Goal: Task Accomplishment & Management: Use online tool/utility

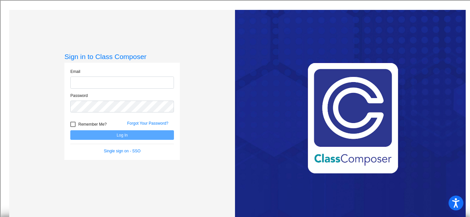
type input "[PERSON_NAME][EMAIL_ADDRESS][DOMAIN_NAME]"
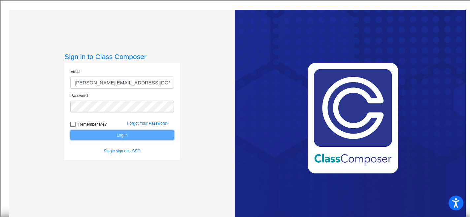
click at [119, 136] on button "Log In" at bounding box center [122, 135] width 104 height 10
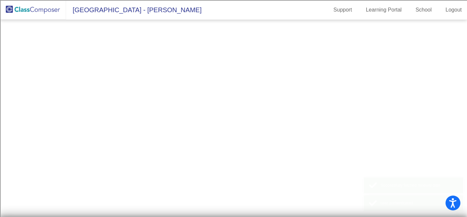
click at [119, 136] on mat-sidenav-content at bounding box center [233, 118] width 467 height 197
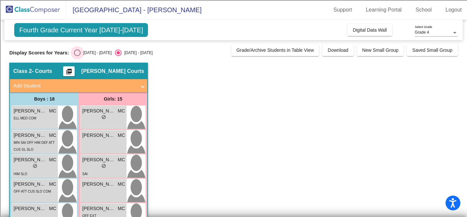
click at [75, 53] on div "Select an option" at bounding box center [77, 53] width 7 height 7
click at [77, 56] on input "[DATE] - [DATE]" at bounding box center [77, 56] width 0 height 0
radio input "true"
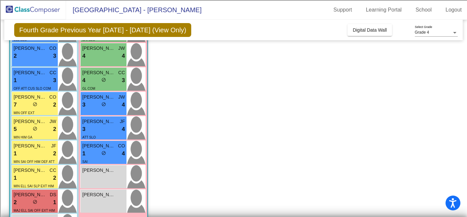
scroll to position [254, 0]
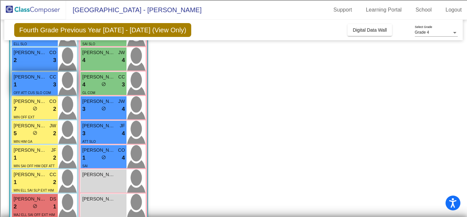
click at [28, 84] on div "1 lock do_not_disturb_alt 3" at bounding box center [35, 85] width 43 height 9
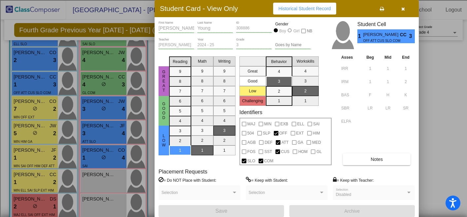
click at [377, 164] on button "Notes" at bounding box center [377, 160] width 68 height 12
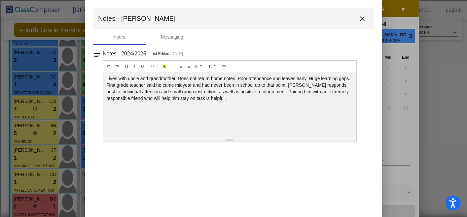
click at [363, 19] on mat-icon "close" at bounding box center [362, 19] width 8 height 8
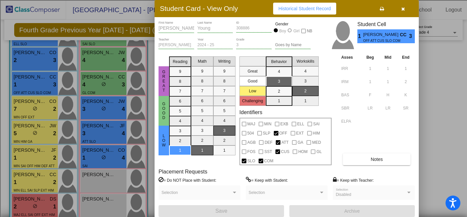
click at [402, 9] on icon "button" at bounding box center [403, 9] width 4 height 5
